Goal: Information Seeking & Learning: Learn about a topic

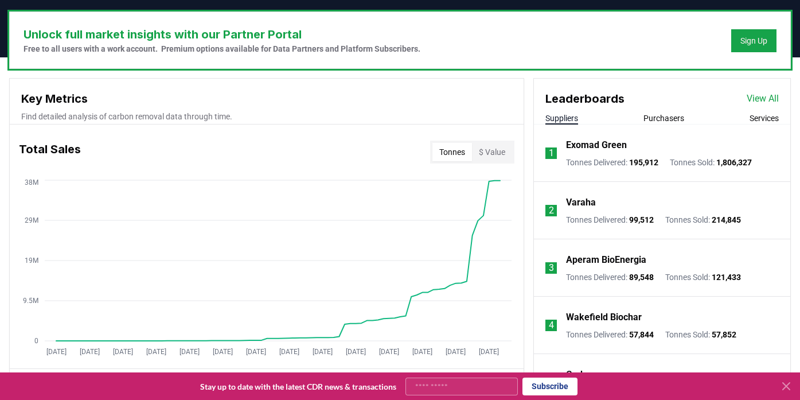
scroll to position [344, 0]
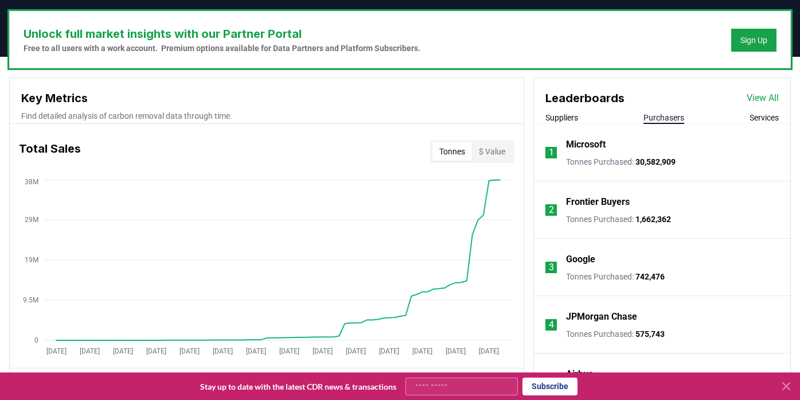
click at [659, 115] on button "Purchasers" at bounding box center [664, 117] width 41 height 11
click at [765, 115] on button "Services" at bounding box center [764, 117] width 29 height 11
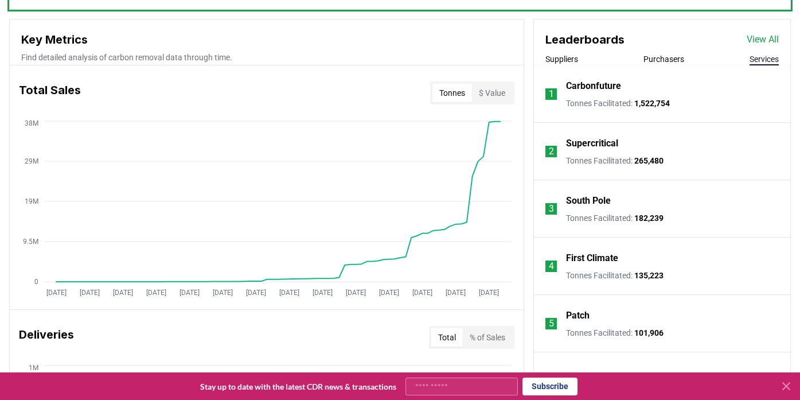
scroll to position [362, 0]
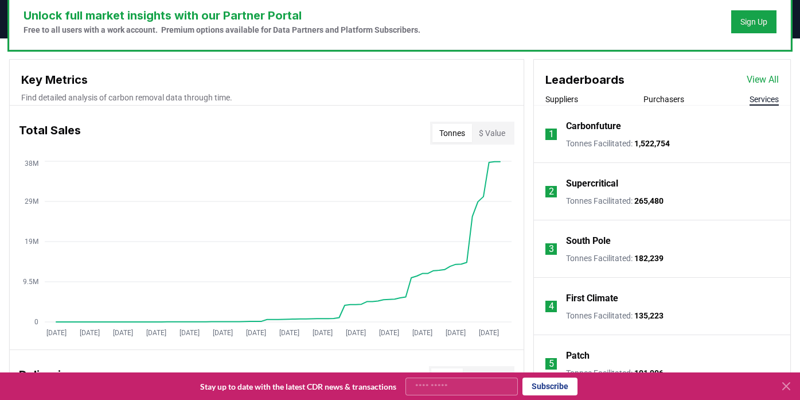
click at [593, 125] on p "Carbonfuture" at bounding box center [593, 126] width 55 height 14
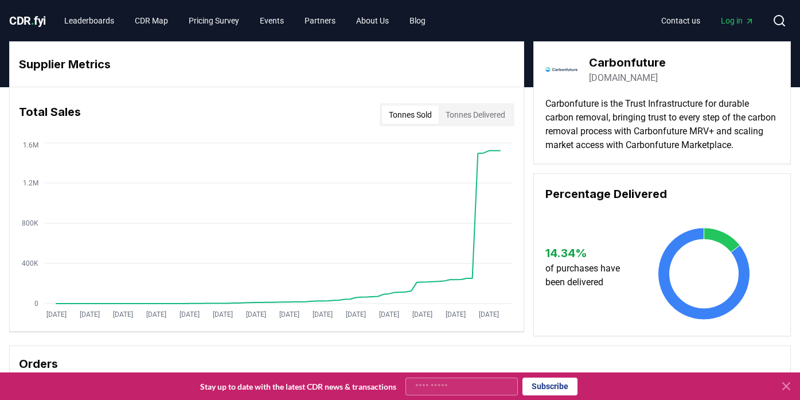
click at [626, 76] on link "[DOMAIN_NAME]" at bounding box center [623, 78] width 69 height 14
